Goal: Task Accomplishment & Management: Manage account settings

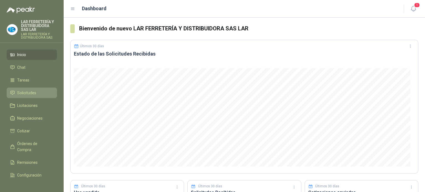
click at [20, 91] on span "Solicitudes" at bounding box center [26, 93] width 19 height 6
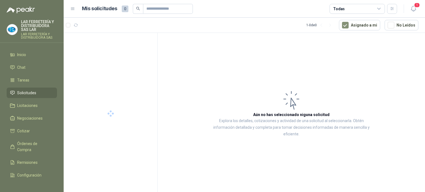
click at [354, 9] on div "Todas" at bounding box center [357, 9] width 55 height 10
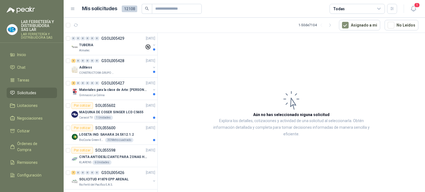
click at [293, 10] on article "Mis solicitudes 12108 Todas" at bounding box center [240, 9] width 316 height 10
drag, startPoint x: 185, startPoint y: 60, endPoint x: 173, endPoint y: 67, distance: 14.3
drag, startPoint x: 173, startPoint y: 67, endPoint x: 173, endPoint y: 58, distance: 9.4
click at [173, 58] on article "Aún no has seleccionado niguna solicitud Explora los detalles, cotizaciones y a…" at bounding box center [292, 113] width 268 height 161
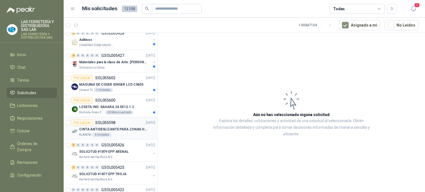
click at [132, 133] on div "KLARENS 6 Unidades" at bounding box center [117, 135] width 76 height 4
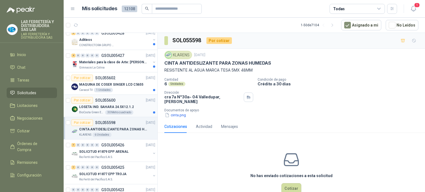
click at [138, 110] on div "BioCosta [PERSON_NAME] Energy S.A.S 30 Metro cuadrado" at bounding box center [117, 112] width 76 height 4
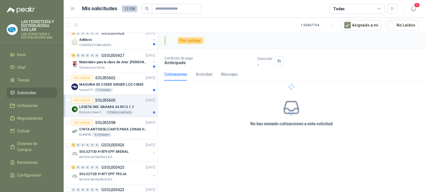
click at [138, 110] on div "BioCosta [PERSON_NAME] Energy S.A.S 30 Metro cuadrado" at bounding box center [117, 112] width 76 height 4
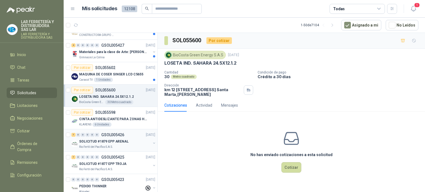
scroll to position [55, 0]
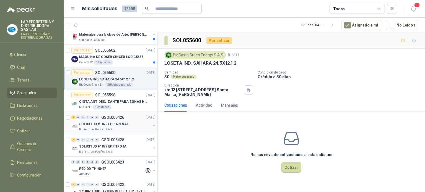
click at [135, 124] on div "SOLICITUD #1879 EPP ARENAL" at bounding box center [115, 124] width 72 height 7
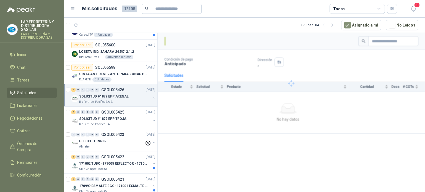
scroll to position [111, 0]
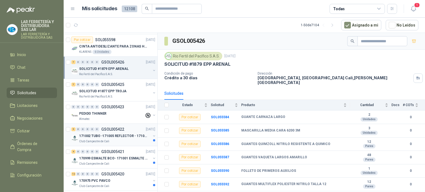
click at [133, 140] on div "Club Campestre de Cali" at bounding box center [115, 142] width 72 height 4
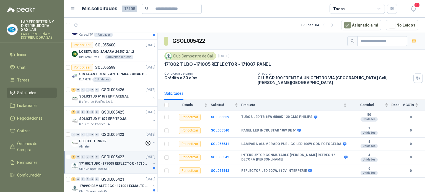
scroll to position [166, 0]
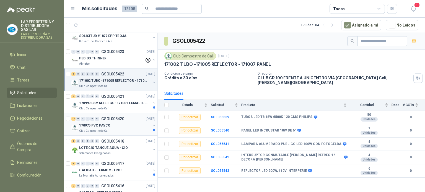
click at [111, 122] on div "170975 PVC PAVCO" at bounding box center [115, 125] width 72 height 7
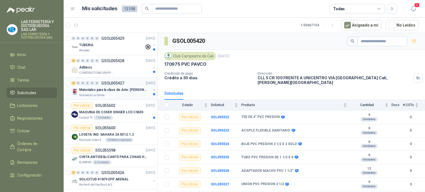
click at [109, 97] on div "Gimnasio La Colina" at bounding box center [115, 95] width 72 height 4
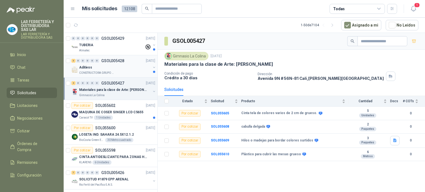
click at [119, 70] on div "Aditivos" at bounding box center [115, 67] width 72 height 7
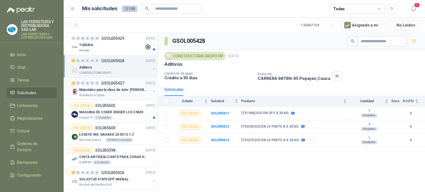
click at [120, 69] on div "Aditivos" at bounding box center [115, 67] width 72 height 7
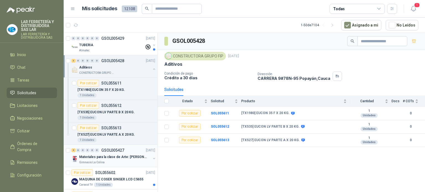
click at [120, 69] on div "Aditivos" at bounding box center [115, 67] width 72 height 7
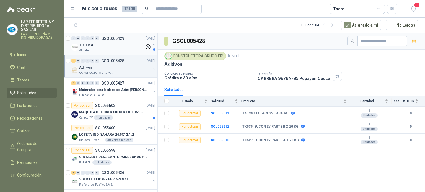
click at [115, 42] on div "TUBERIA" at bounding box center [111, 45] width 65 height 7
